Goal: Task Accomplishment & Management: Use online tool/utility

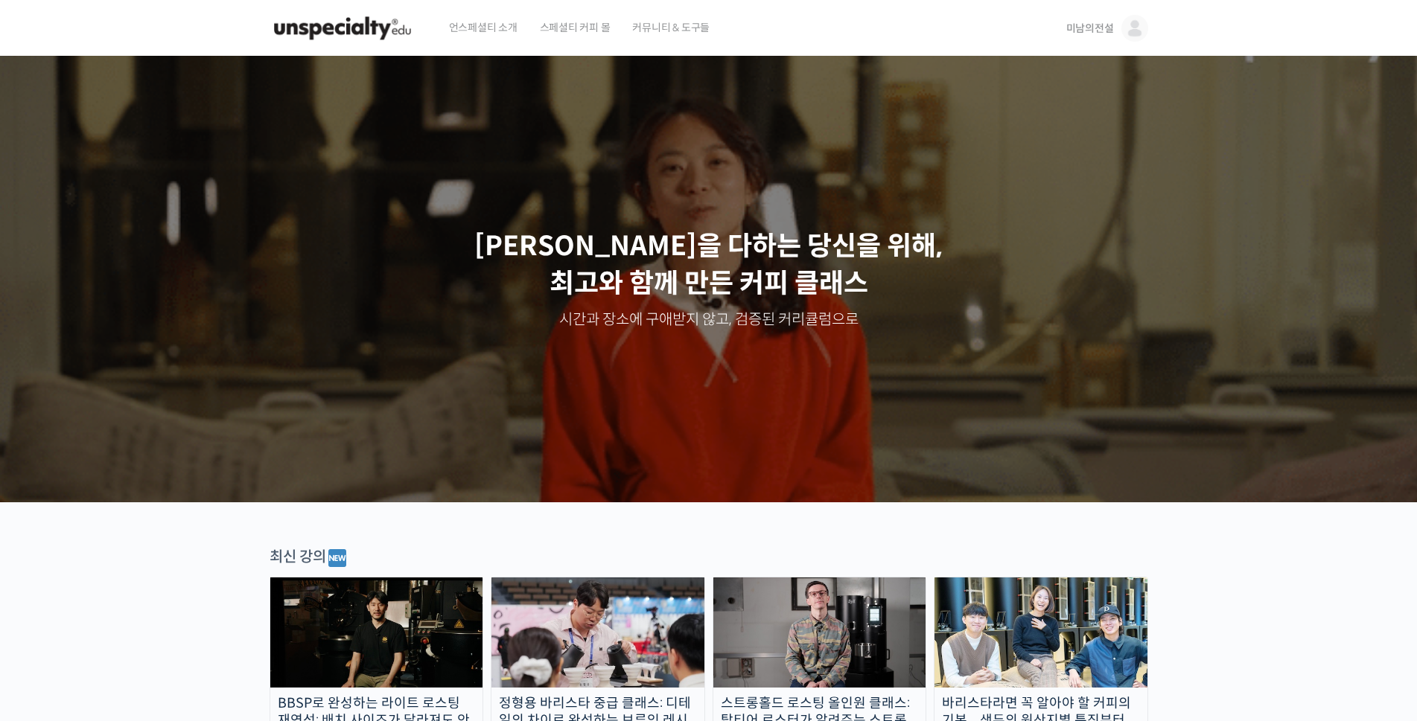
click at [1092, 27] on span "미남의전설" at bounding box center [1090, 28] width 48 height 13
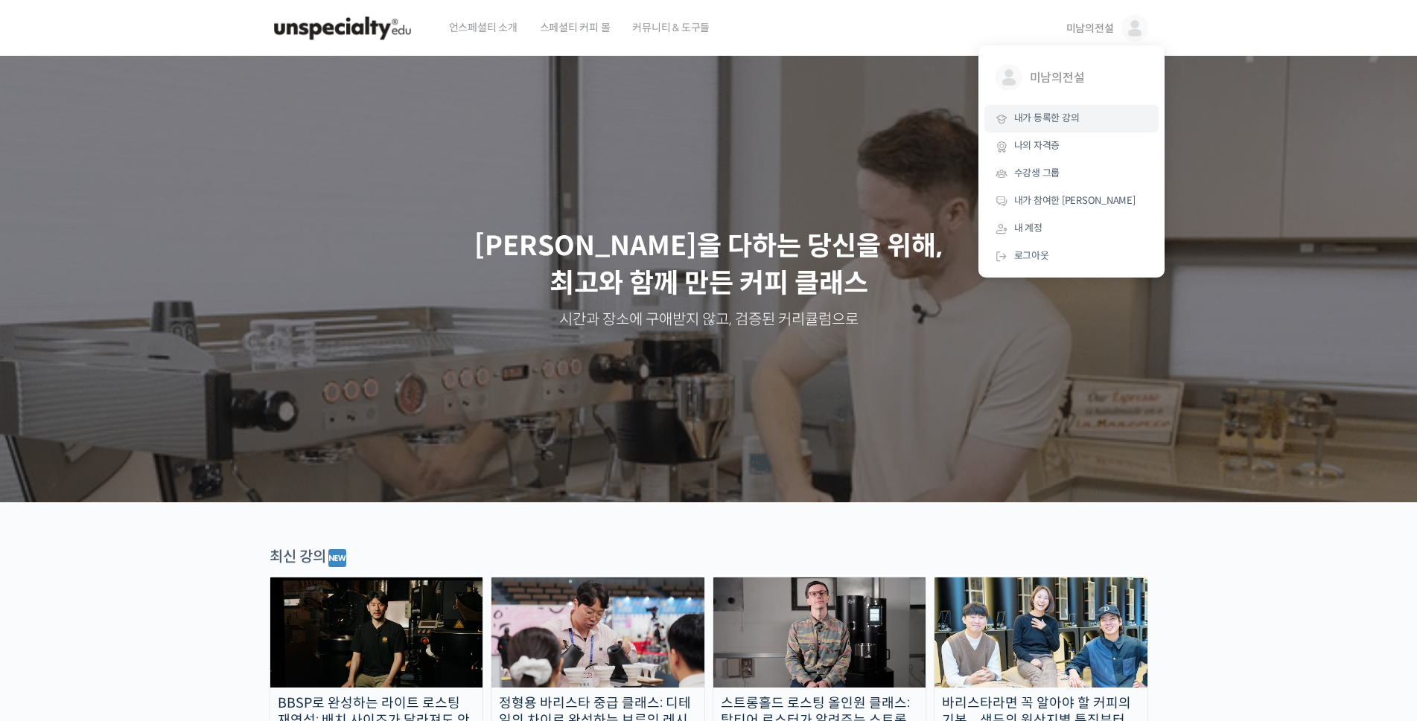
click at [1035, 121] on span "내가 등록한 강의" at bounding box center [1047, 118] width 66 height 13
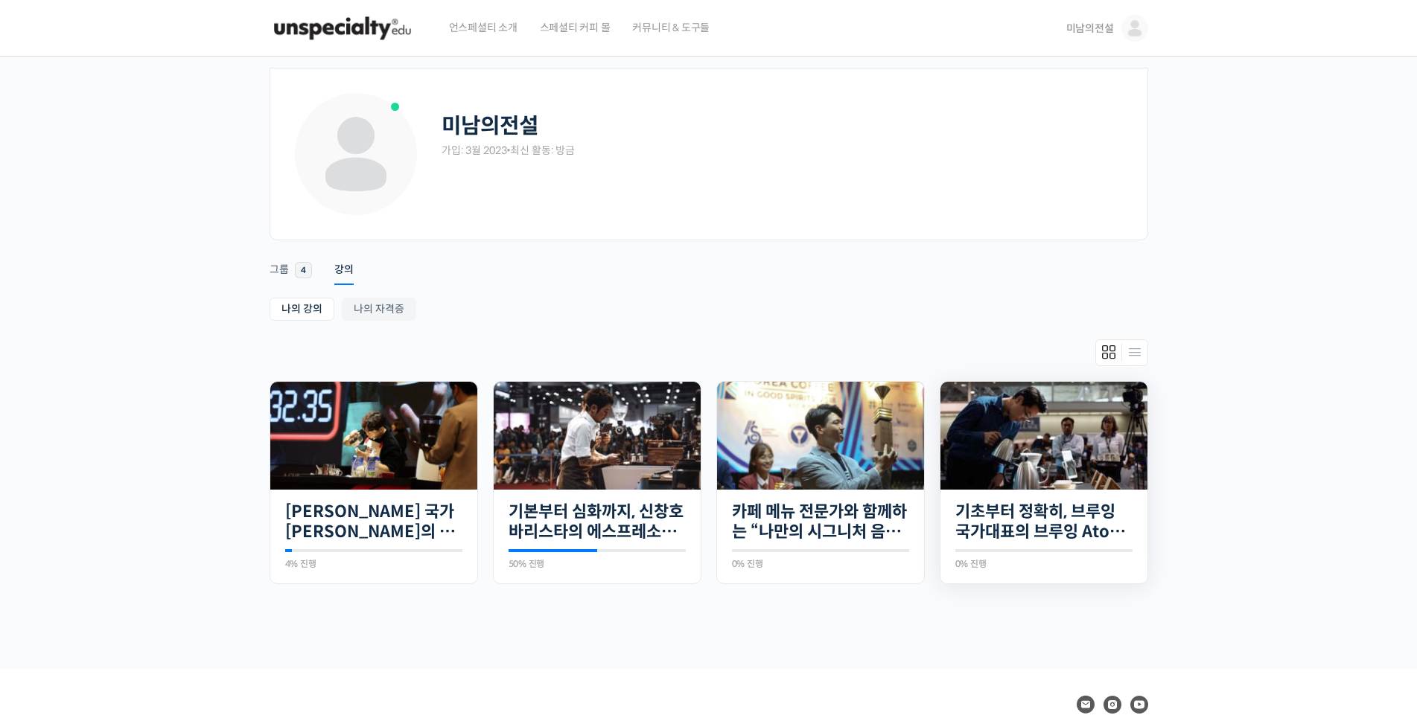
click at [1018, 437] on img at bounding box center [1043, 436] width 207 height 108
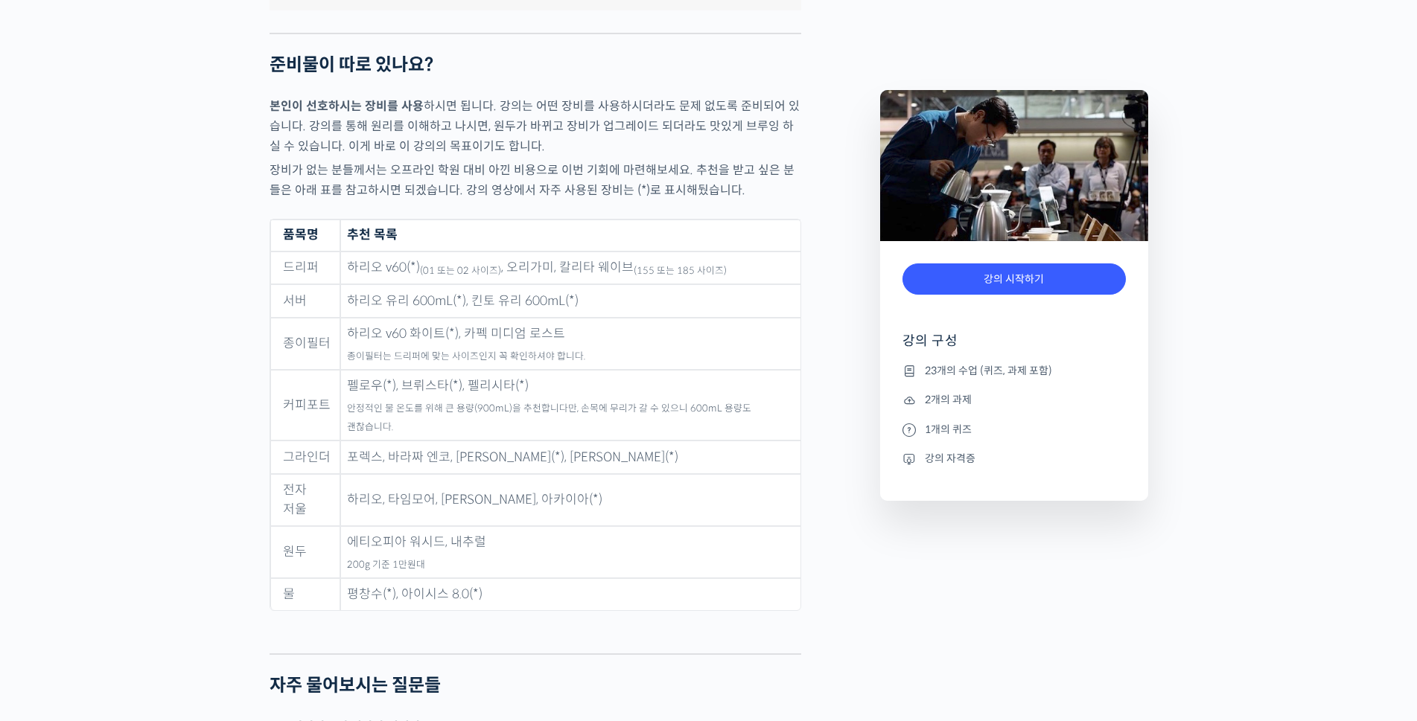
scroll to position [7046, 0]
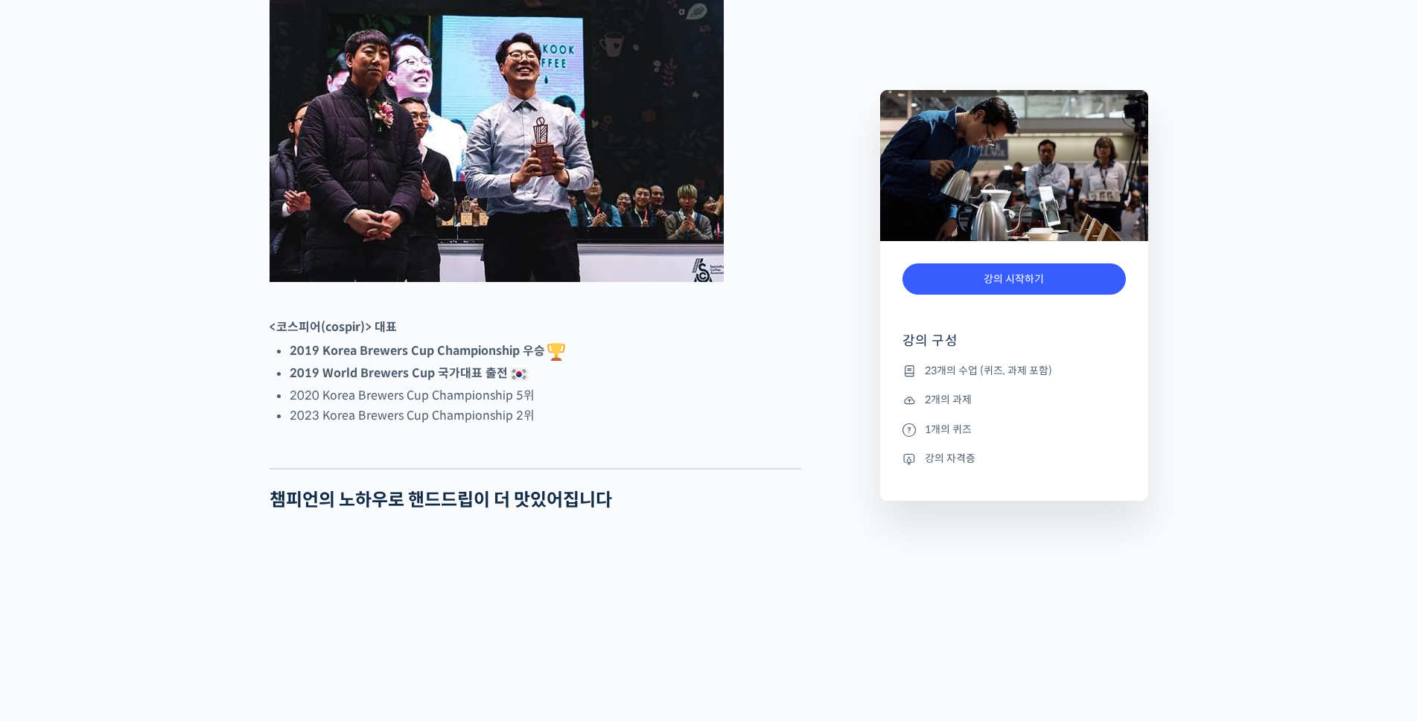
scroll to position [804, 0]
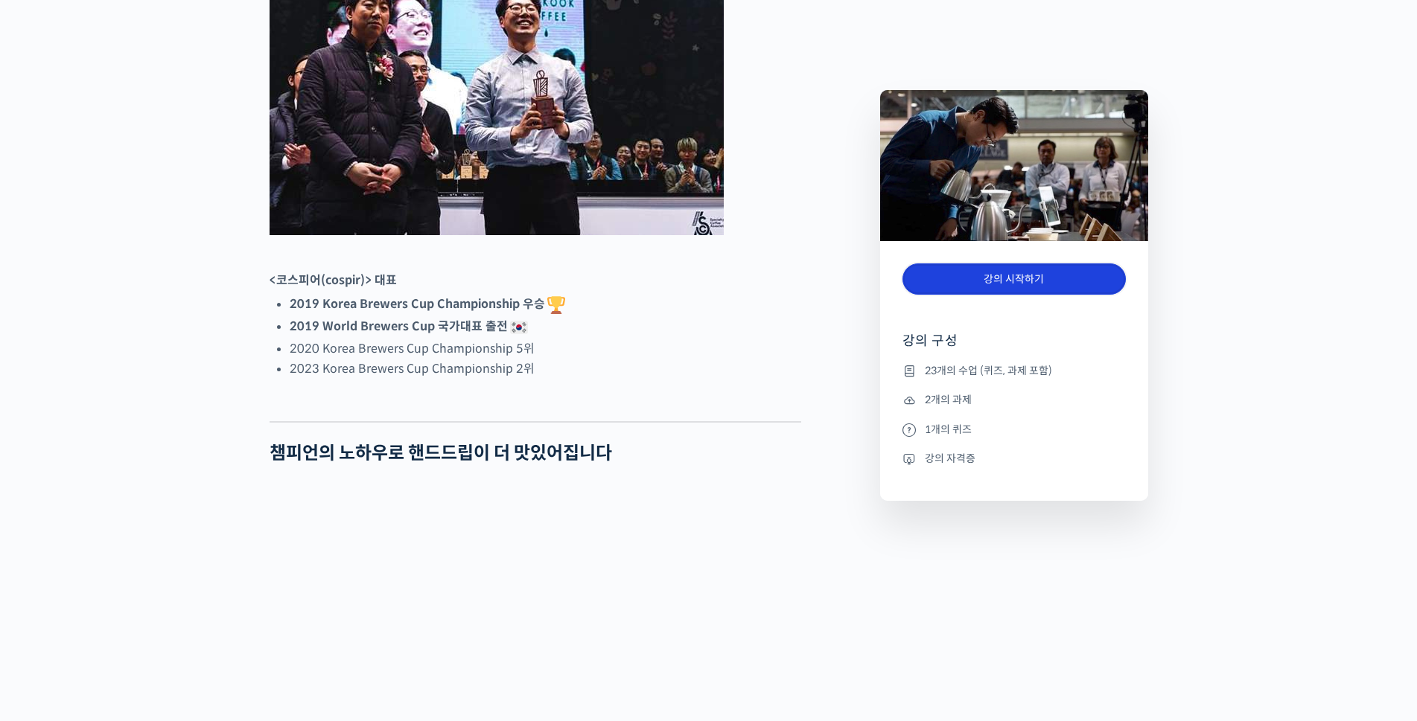
click at [1006, 282] on link "강의 시작하기" at bounding box center [1013, 280] width 223 height 32
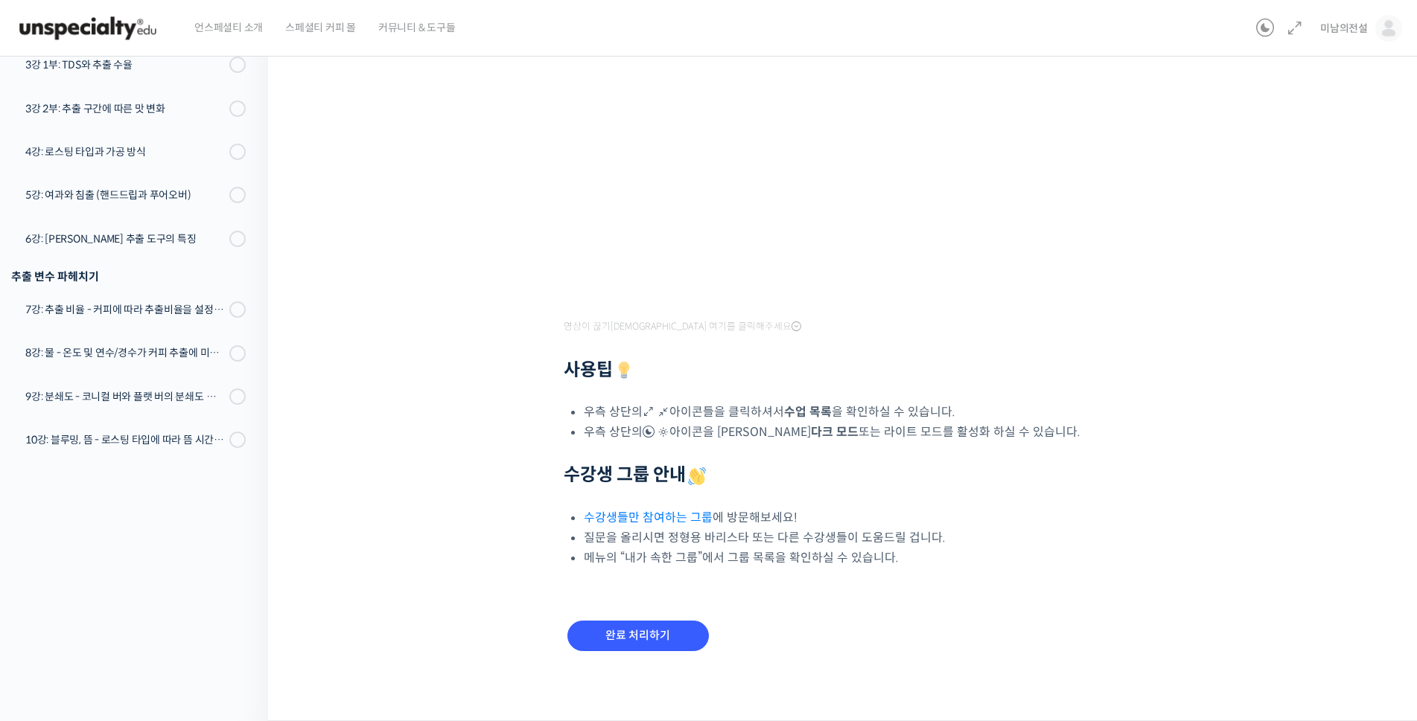
scroll to position [241, 0]
click at [647, 637] on input "완료 처리하기" at bounding box center [637, 636] width 141 height 31
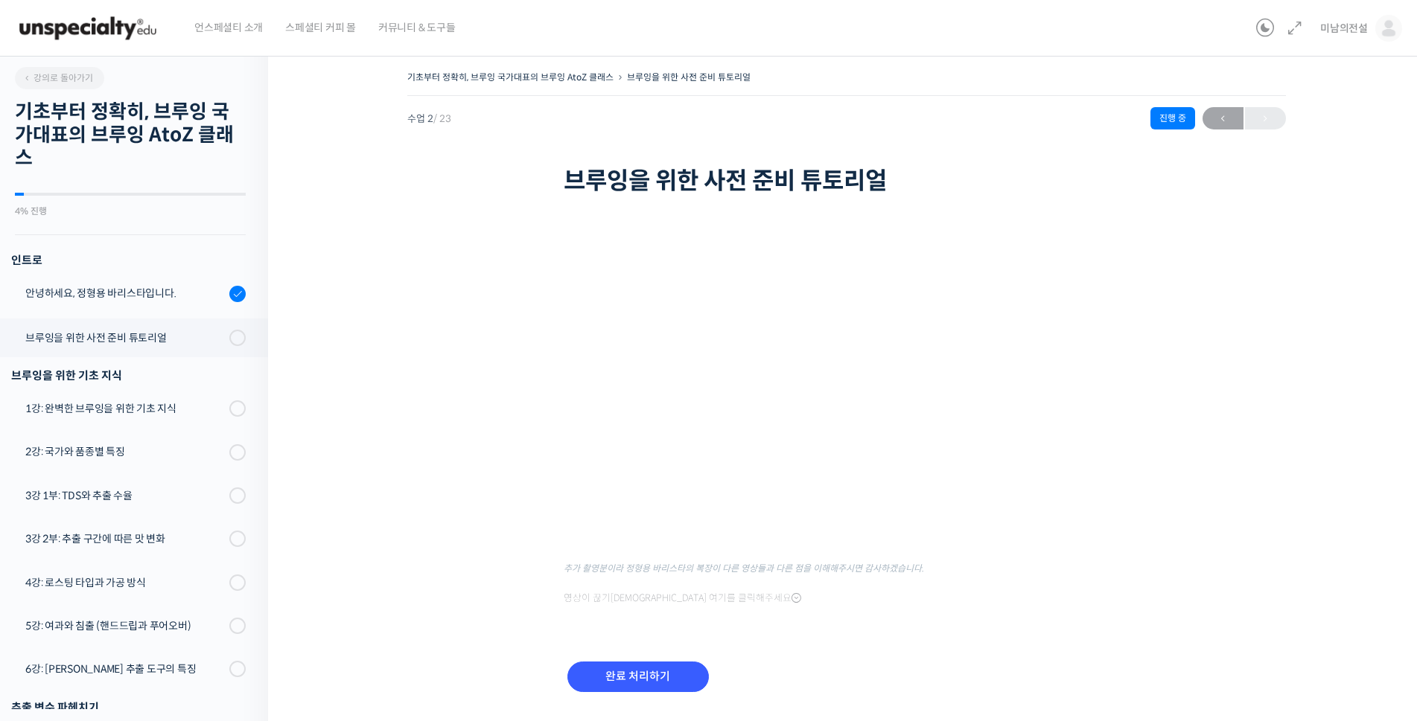
click at [516, 278] on div "기초부터 정확히, 브루잉 국가대표의 브루잉 AtoZ 클래스 브루잉을 위한 사전 준비 튜토리얼 진행 중 수업 2 / 23 진행 중 ← 이전 브루…" at bounding box center [845, 399] width 1007 height 665
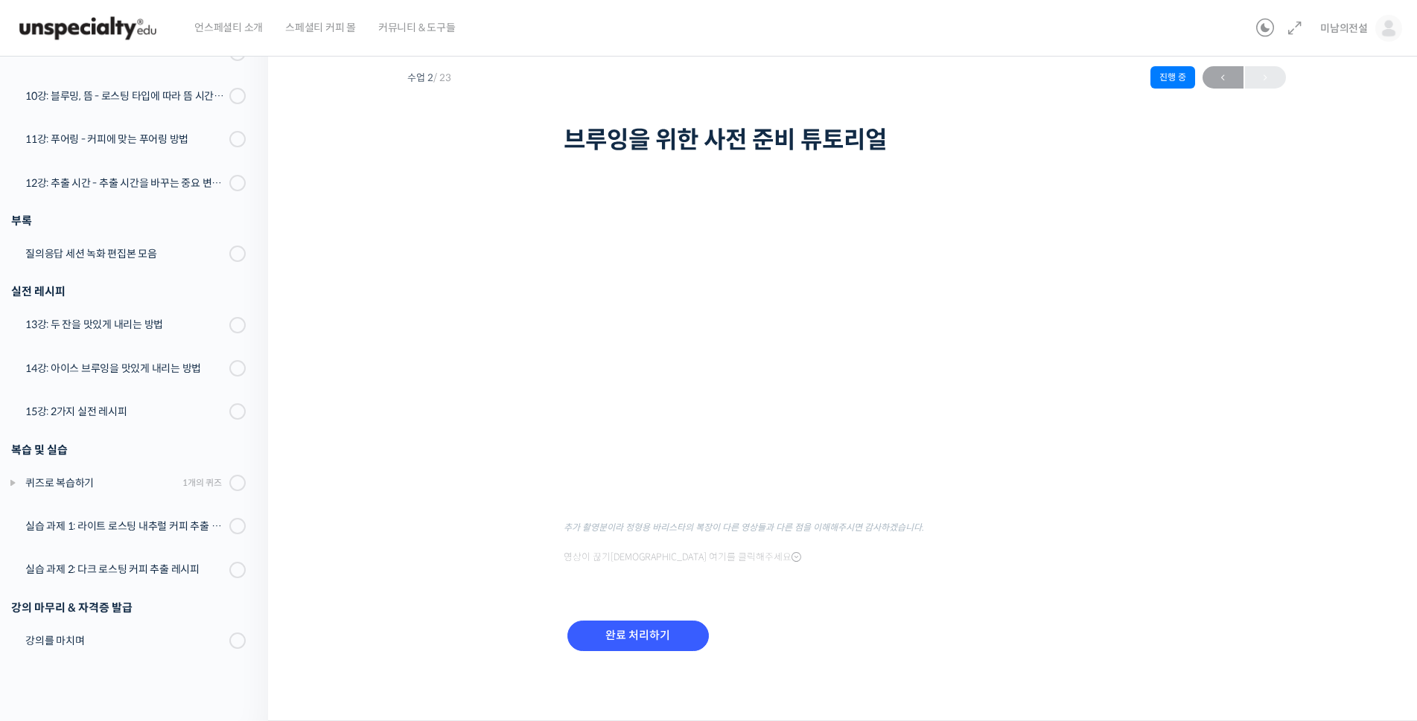
scroll to position [738, 0]
